Goal: Task Accomplishment & Management: Manage account settings

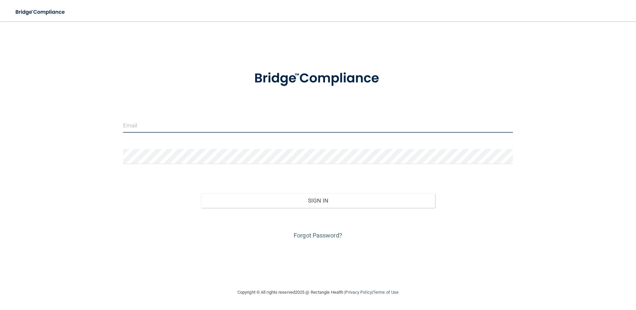
click at [193, 127] on input "email" at bounding box center [318, 125] width 390 height 15
click at [185, 86] on div at bounding box center [318, 78] width 400 height 35
click at [203, 127] on input "email" at bounding box center [318, 125] width 390 height 15
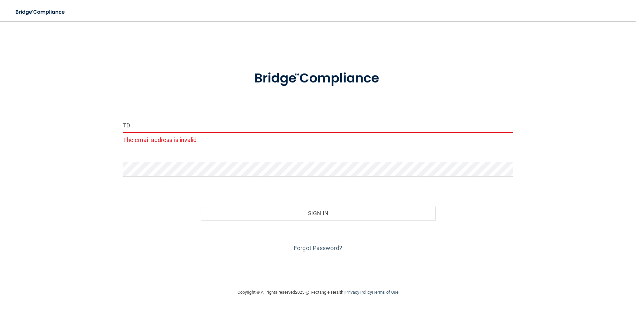
type input "T"
type input "[EMAIL_ADDRESS][DOMAIN_NAME]"
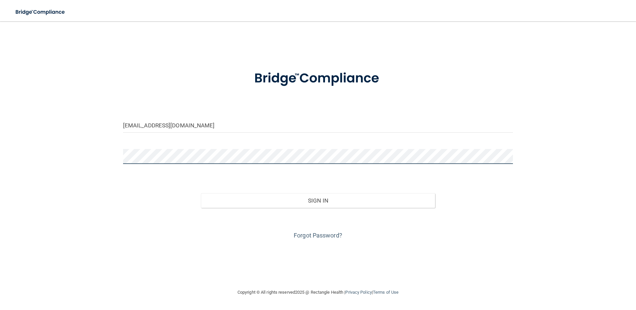
click at [201, 193] on button "Sign In" at bounding box center [318, 200] width 234 height 15
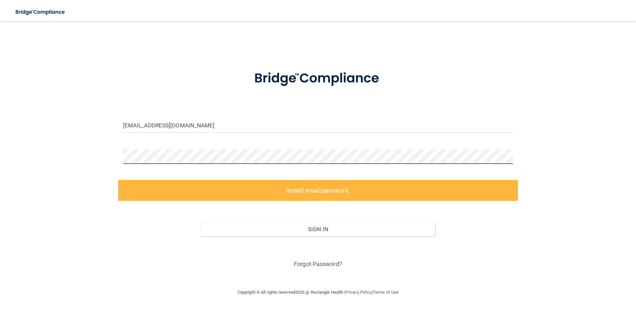
click at [90, 156] on div "[EMAIL_ADDRESS][DOMAIN_NAME] Invalid email/password. You don't have permission …" at bounding box center [318, 155] width 610 height 254
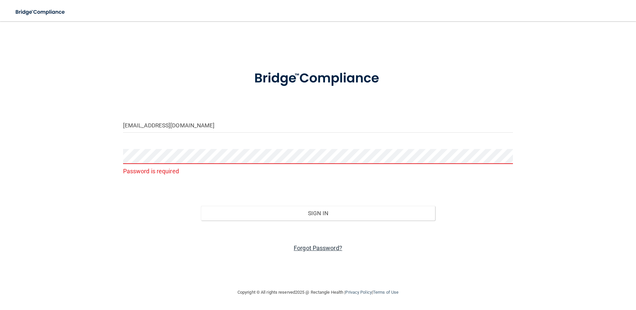
click at [317, 246] on link "Forgot Password?" at bounding box center [318, 248] width 49 height 7
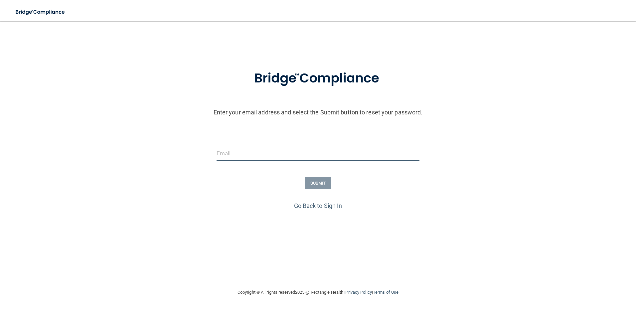
click at [295, 155] on input "email" at bounding box center [318, 153] width 203 height 15
type input "T"
type input "[EMAIL_ADDRESS][DOMAIN_NAME]"
click at [313, 186] on button "SUBMIT" at bounding box center [318, 183] width 27 height 12
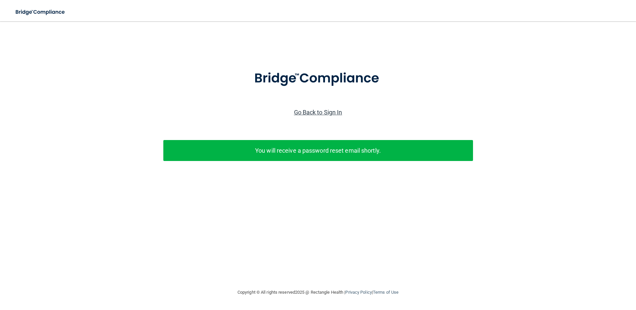
click at [333, 110] on link "Go Back to Sign In" at bounding box center [318, 112] width 48 height 7
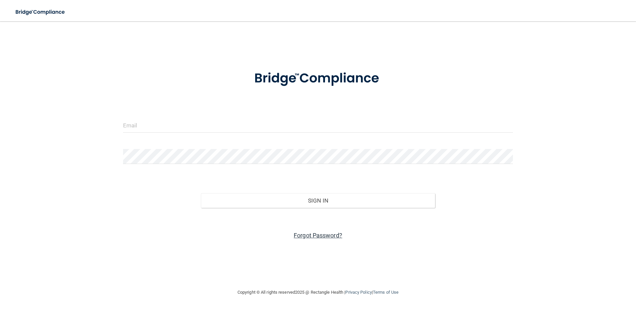
click at [319, 236] on link "Forgot Password?" at bounding box center [318, 235] width 49 height 7
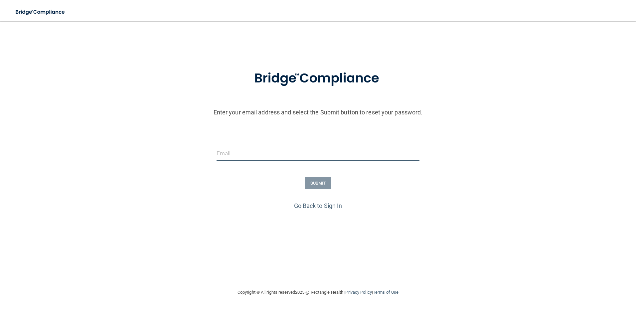
click at [301, 153] on input "email" at bounding box center [318, 153] width 203 height 15
type input "[EMAIL_ADDRESS][DOMAIN_NAME]"
click at [324, 184] on button "SUBMIT" at bounding box center [318, 183] width 27 height 12
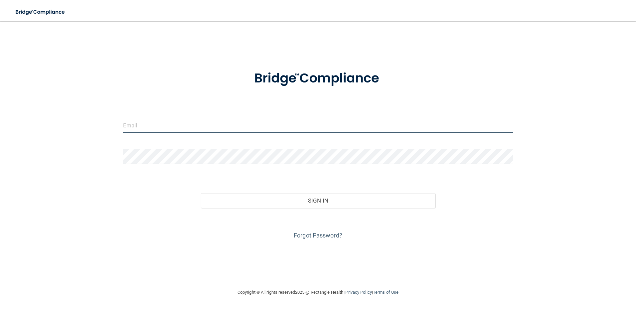
click at [271, 127] on input "email" at bounding box center [318, 125] width 390 height 15
type input "[EMAIL_ADDRESS][DOMAIN_NAME]"
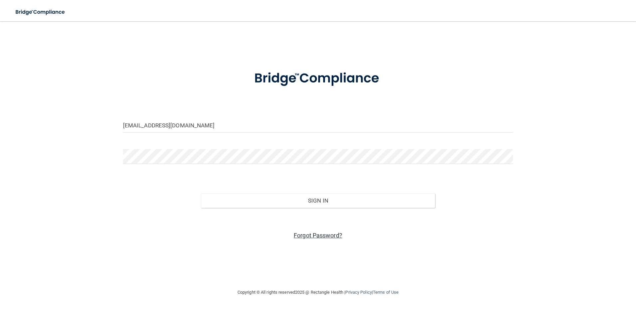
click at [317, 236] on link "Forgot Password?" at bounding box center [318, 235] width 49 height 7
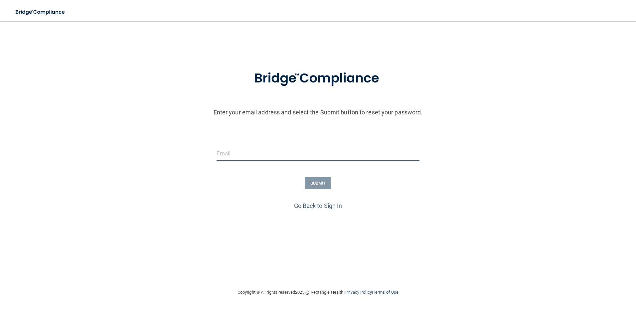
click at [292, 159] on input "email" at bounding box center [318, 153] width 203 height 15
type input "[EMAIL_ADDRESS][DOMAIN_NAME]"
click at [322, 188] on button "SUBMIT" at bounding box center [318, 183] width 27 height 12
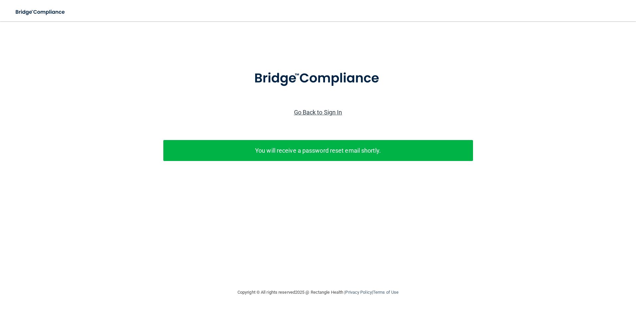
click at [311, 112] on link "Go Back to Sign In" at bounding box center [318, 112] width 48 height 7
